Goal: Task Accomplishment & Management: Manage account settings

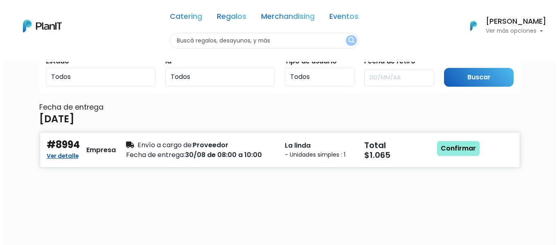
scroll to position [41, 0]
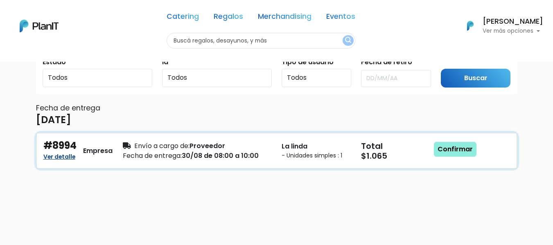
click at [63, 156] on link "Ver detalle" at bounding box center [59, 156] width 32 height 10
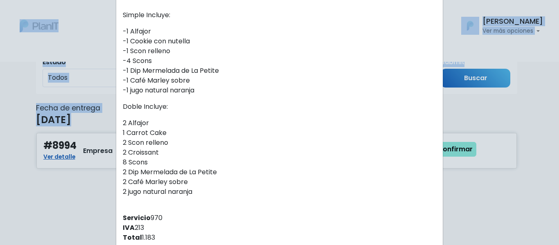
scroll to position [332, 0]
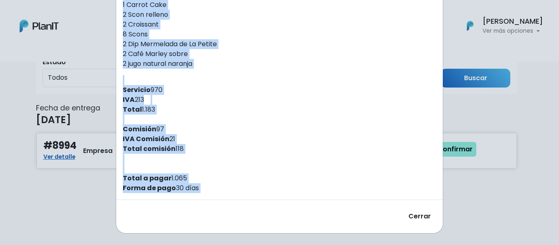
drag, startPoint x: 120, startPoint y: 24, endPoint x: 261, endPoint y: 201, distance: 226.5
copy div "Lorem #9721 Ipsumdolo si ametc adipis el: Se Doe te Incididun . Utlab etd magna…"
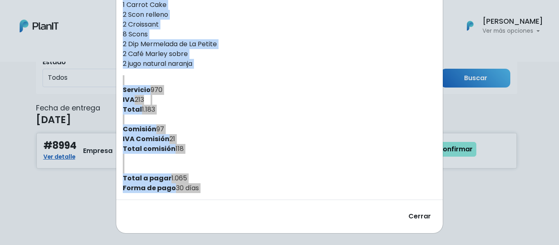
click at [166, 62] on p "2 Alfajor 1 Carrot Cake 2 Scon relleno 2 Croissant 8 Scons 2 Dip Mermelada de L…" at bounding box center [279, 29] width 313 height 79
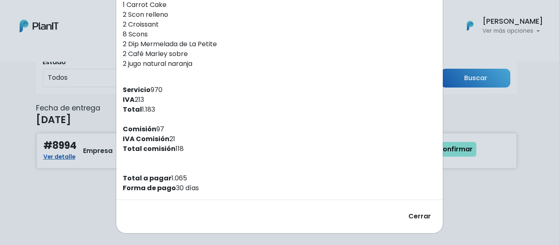
drag, startPoint x: 173, startPoint y: 58, endPoint x: 150, endPoint y: 192, distance: 136.1
click at [150, 192] on strong "Forma de pago" at bounding box center [149, 187] width 53 height 9
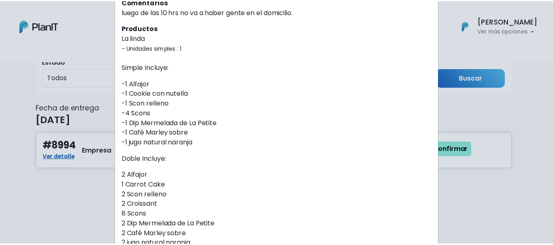
scroll to position [0, 0]
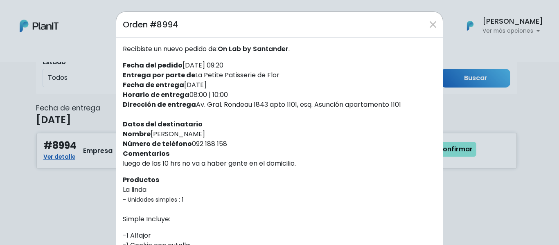
drag, startPoint x: 198, startPoint y: 189, endPoint x: 118, endPoint y: 28, distance: 179.3
copy div "Lorem #9721 Ipsumdolo si ametc adipis el: Se Doe te Incididun . Utlab etd magna…"
click at [130, 79] on strong "Entrega por parte de" at bounding box center [159, 74] width 72 height 9
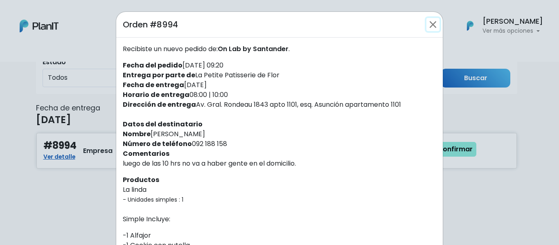
click at [434, 22] on button "Close" at bounding box center [432, 24] width 13 height 13
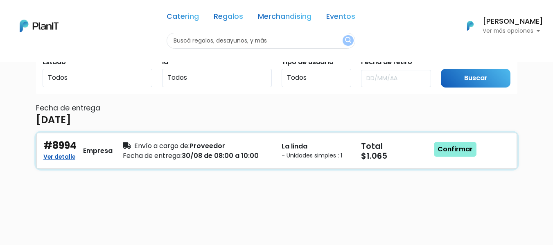
click at [182, 154] on div "Fecha de entrega: 30/08 de 08:00 a 10:00" at bounding box center [197, 156] width 149 height 10
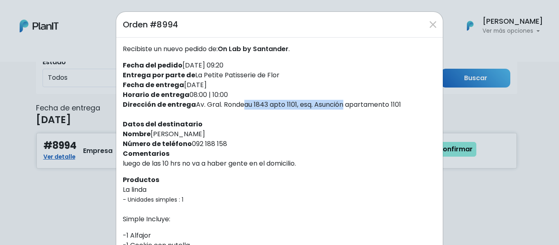
drag, startPoint x: 194, startPoint y: 104, endPoint x: 296, endPoint y: 105, distance: 101.5
copy div "v. Gral. Rondeau 1843 apto 1101,"
click at [423, 25] on div "Orden #8994" at bounding box center [279, 25] width 326 height 26
click at [426, 25] on button "Close" at bounding box center [432, 24] width 13 height 13
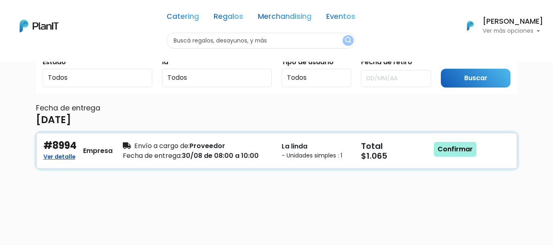
click at [446, 147] on link "Confirmar" at bounding box center [455, 149] width 43 height 15
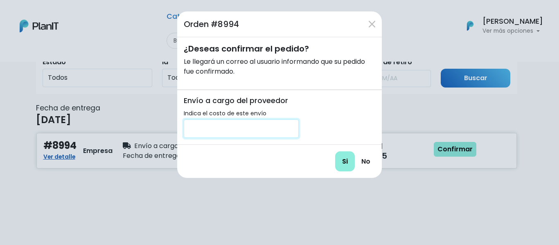
click at [266, 131] on input "number" at bounding box center [241, 128] width 115 height 18
type input "250"
click at [335, 151] on input "Si" at bounding box center [345, 161] width 20 height 20
click at [369, 164] on link "No" at bounding box center [365, 161] width 19 height 19
